Goal: Task Accomplishment & Management: Complete application form

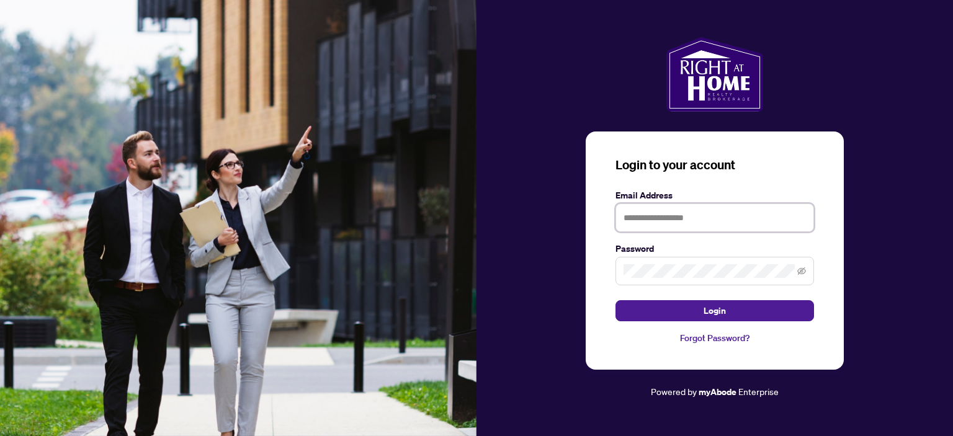
click at [673, 214] on input "text" at bounding box center [715, 218] width 199 height 29
type input "**********"
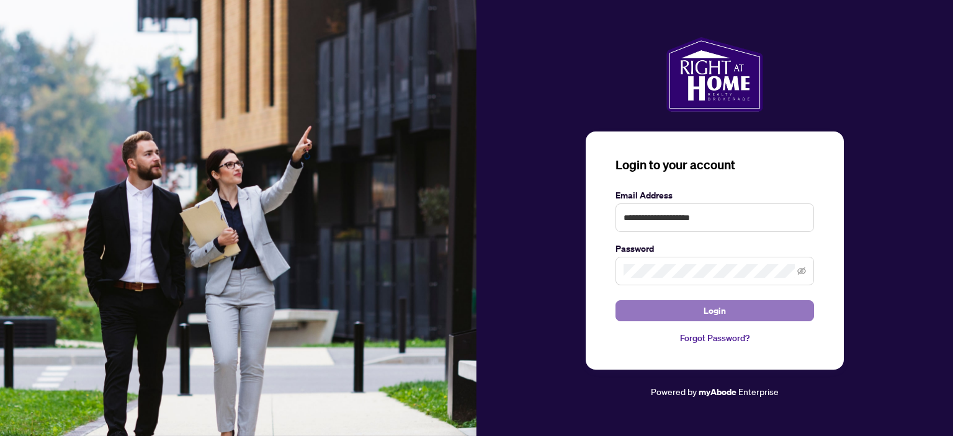
click at [672, 312] on button "Login" at bounding box center [715, 310] width 199 height 21
click at [699, 312] on button "Login" at bounding box center [715, 310] width 199 height 21
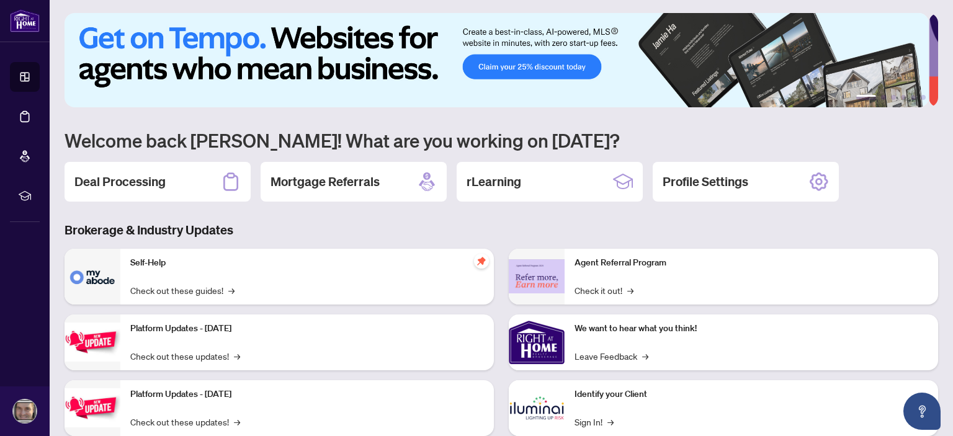
scroll to position [2, 0]
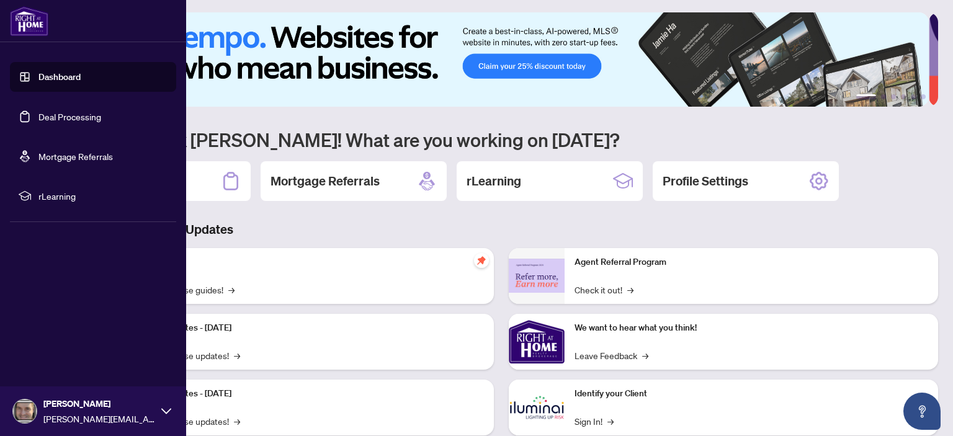
click at [67, 81] on link "Dashboard" at bounding box center [59, 76] width 42 height 11
click at [71, 112] on link "Deal Processing" at bounding box center [69, 116] width 63 height 11
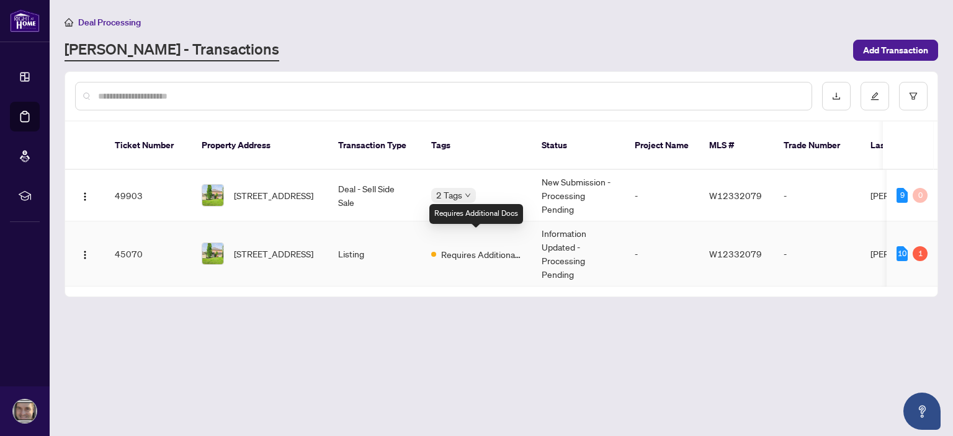
click at [499, 248] on span "Requires Additional Docs" at bounding box center [481, 255] width 81 height 14
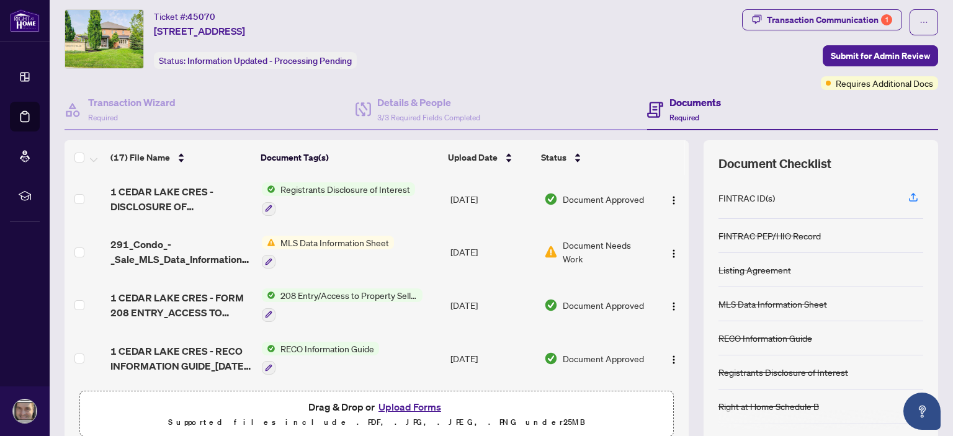
scroll to position [113, 0]
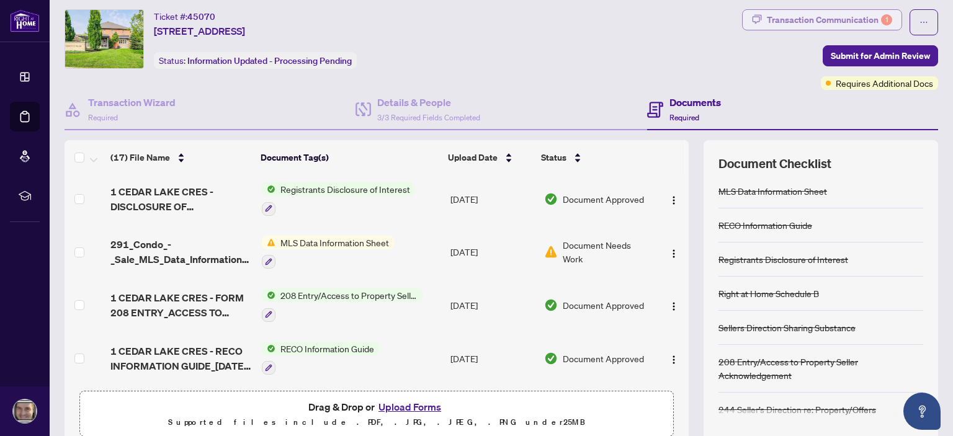
click at [822, 17] on div "Transaction Communication 1" at bounding box center [829, 20] width 125 height 20
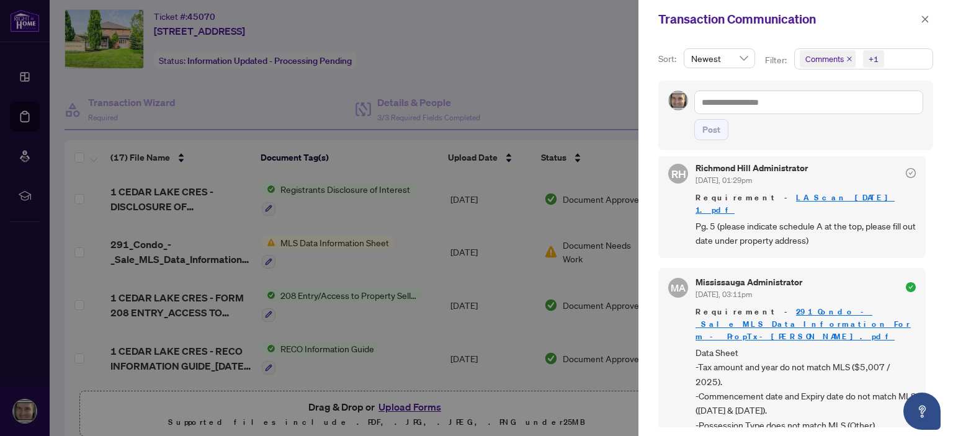
scroll to position [0, 0]
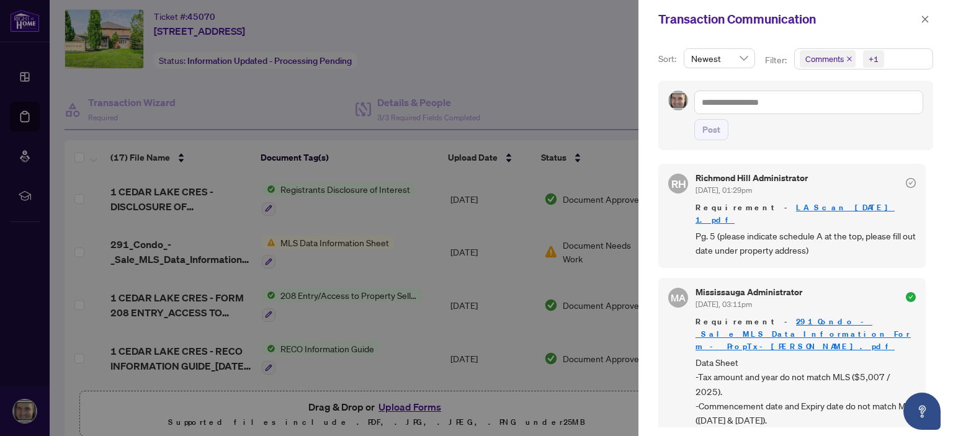
click at [576, 109] on div at bounding box center [476, 218] width 953 height 436
click at [626, 109] on div at bounding box center [476, 218] width 953 height 436
click at [599, 89] on div at bounding box center [476, 218] width 953 height 436
click at [930, 26] on button "button" at bounding box center [925, 19] width 16 height 15
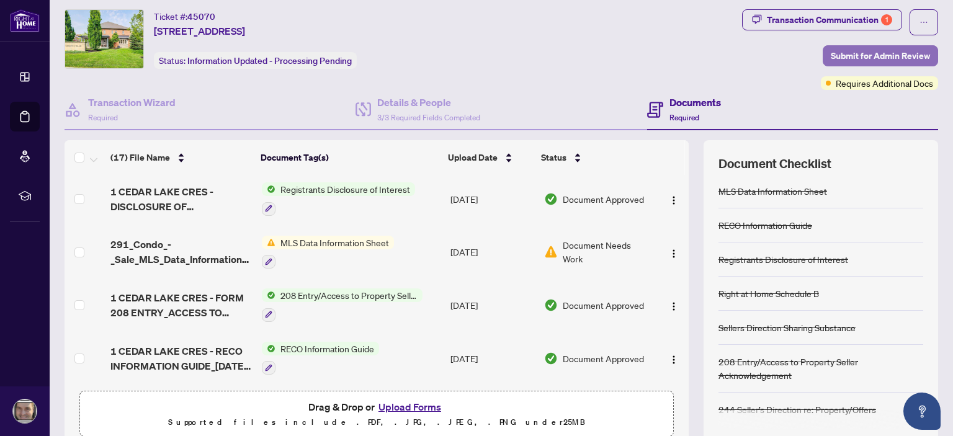
click at [899, 60] on span "Submit for Admin Review" at bounding box center [880, 56] width 99 height 20
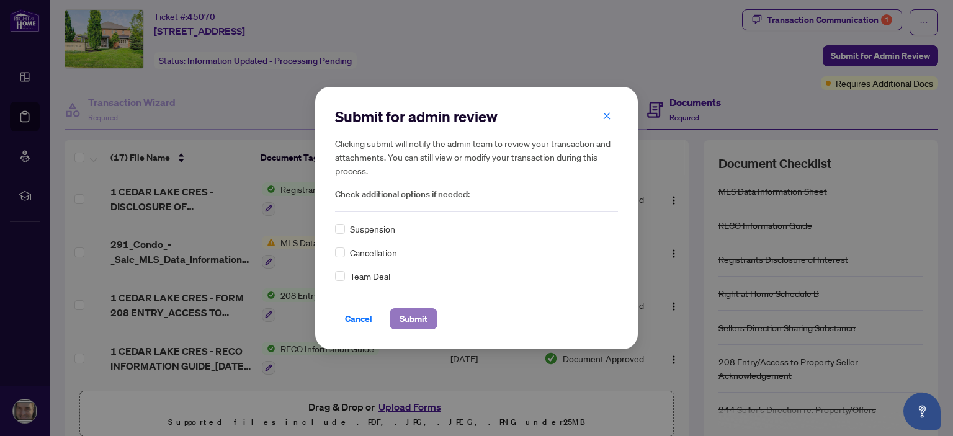
click at [423, 315] on span "Submit" at bounding box center [414, 319] width 28 height 20
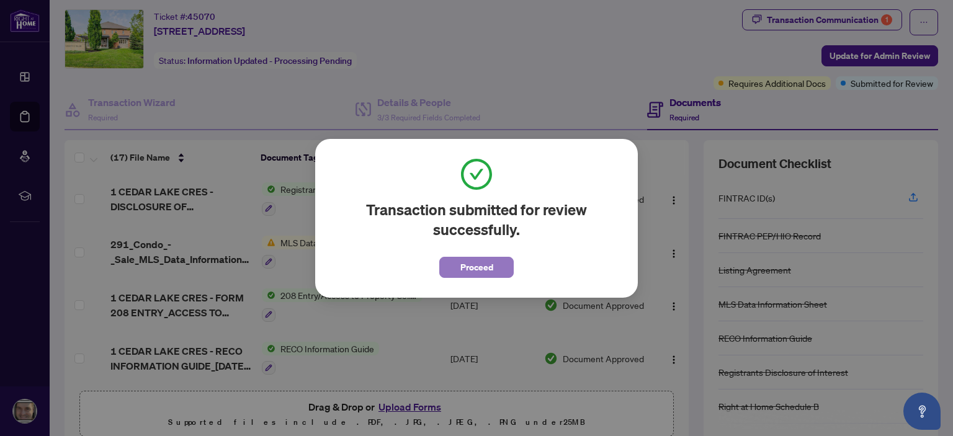
click at [491, 262] on span "Proceed" at bounding box center [477, 268] width 33 height 20
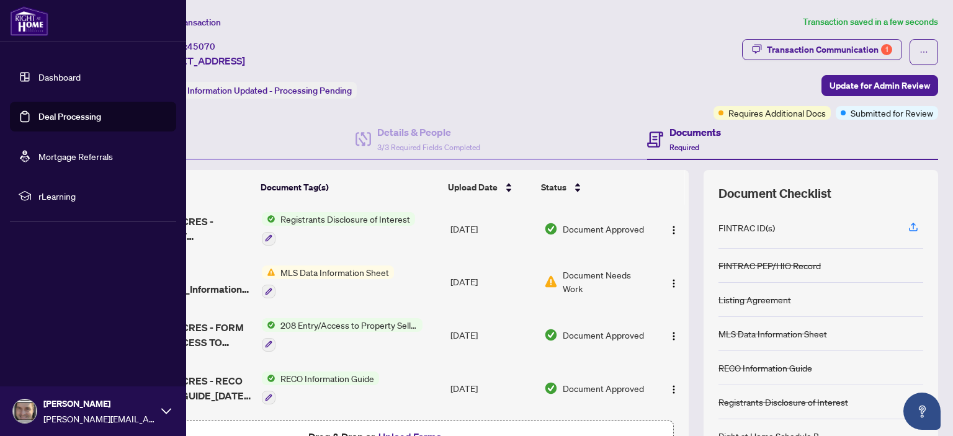
click at [51, 116] on link "Deal Processing" at bounding box center [69, 116] width 63 height 11
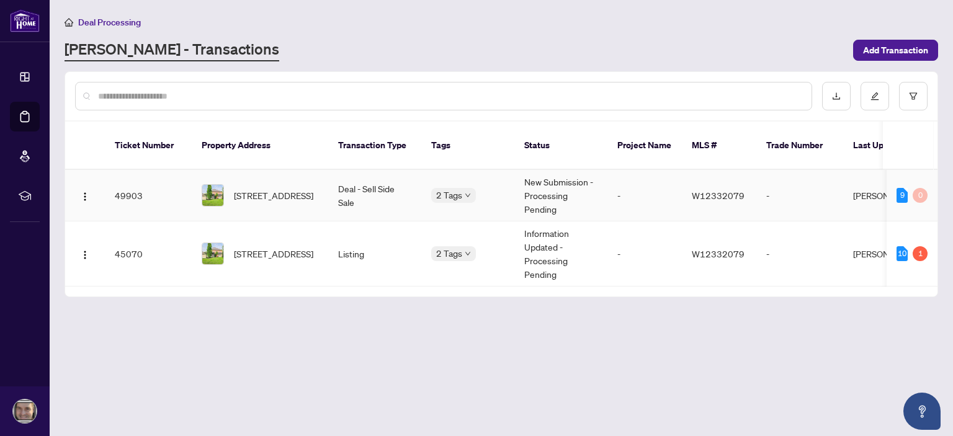
click at [549, 188] on td "New Submission - Processing Pending" at bounding box center [561, 196] width 93 height 52
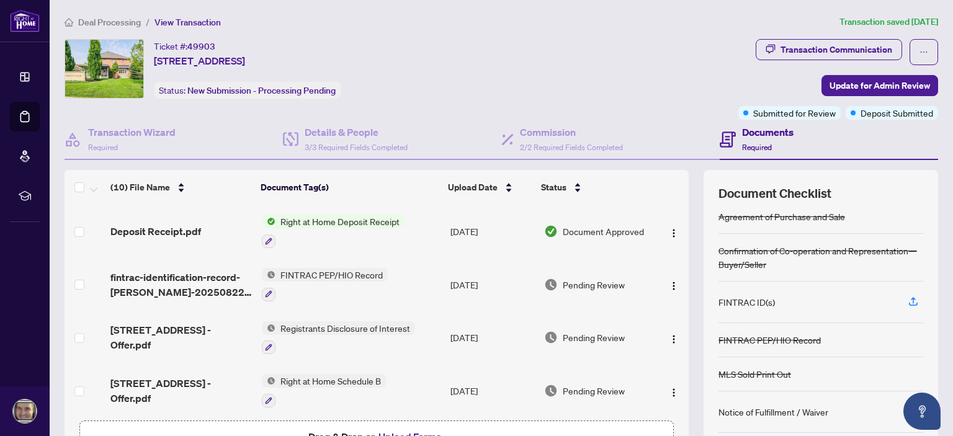
scroll to position [120, 0]
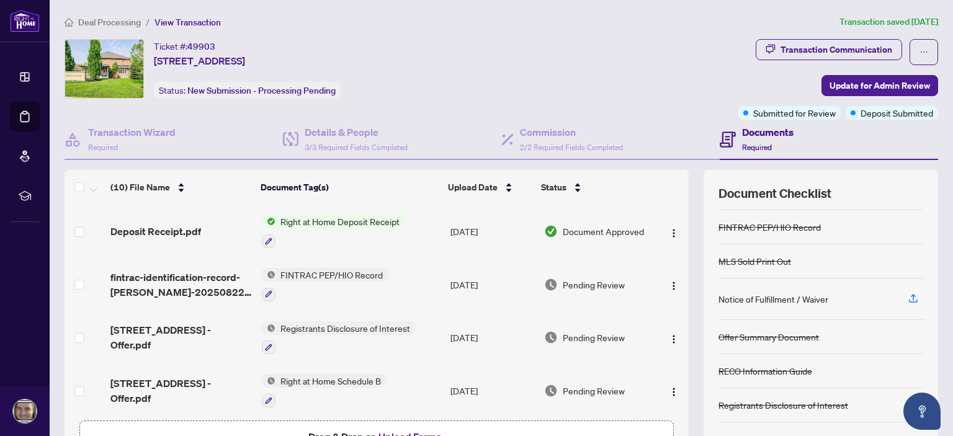
click at [801, 331] on div "Offer Summary Document" at bounding box center [769, 337] width 101 height 14
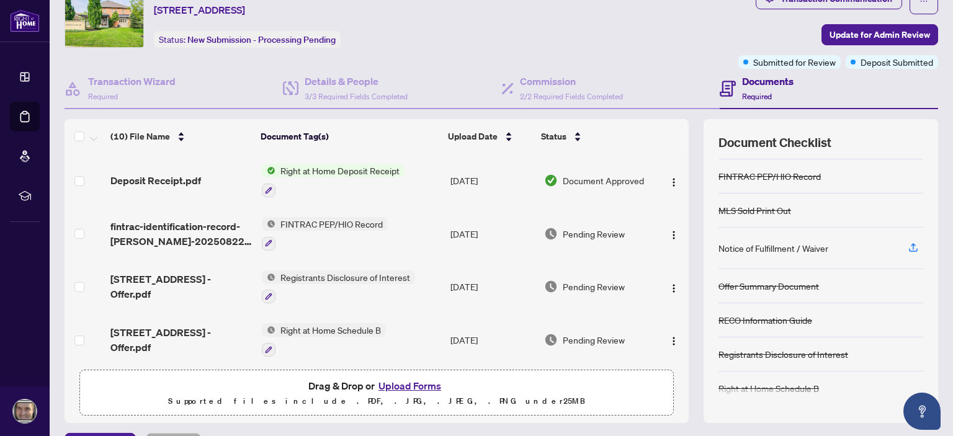
click at [410, 380] on button "Upload Forms" at bounding box center [410, 386] width 70 height 16
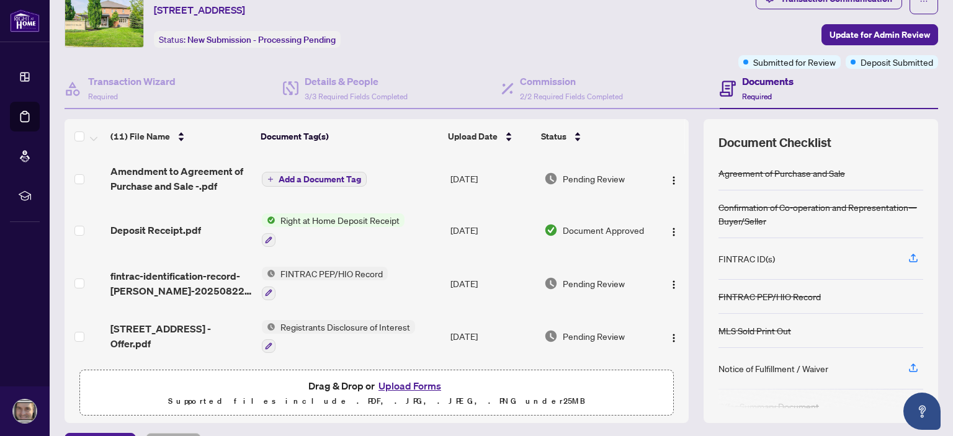
click at [351, 168] on td "Add a Document Tag" at bounding box center [351, 179] width 189 height 50
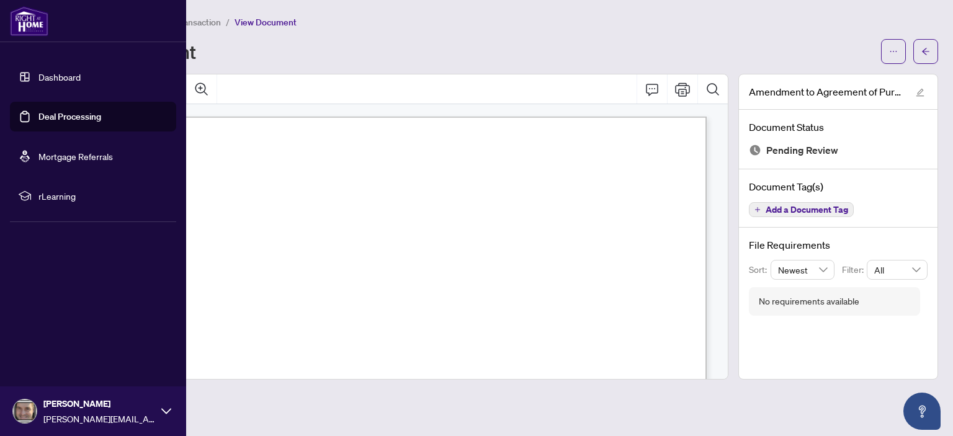
click at [79, 83] on link "Dashboard" at bounding box center [59, 76] width 42 height 11
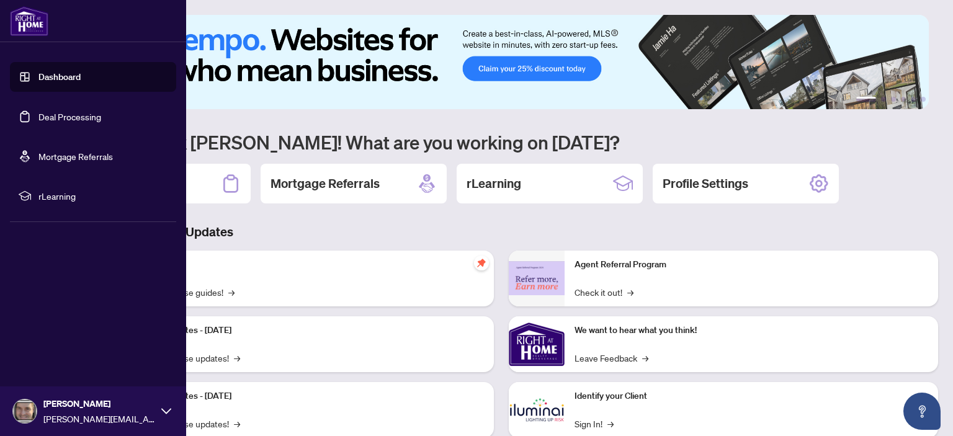
click at [79, 119] on link "Deal Processing" at bounding box center [69, 116] width 63 height 11
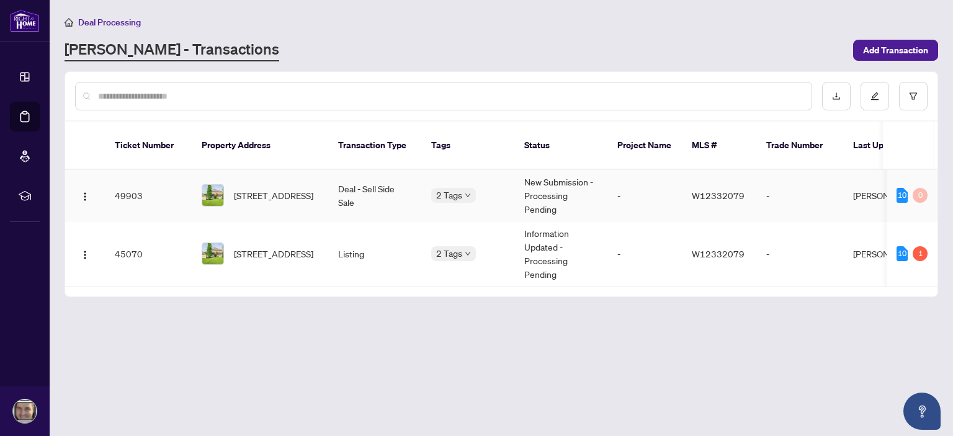
click at [559, 173] on td "New Submission - Processing Pending" at bounding box center [561, 196] width 93 height 52
